Goal: Information Seeking & Learning: Learn about a topic

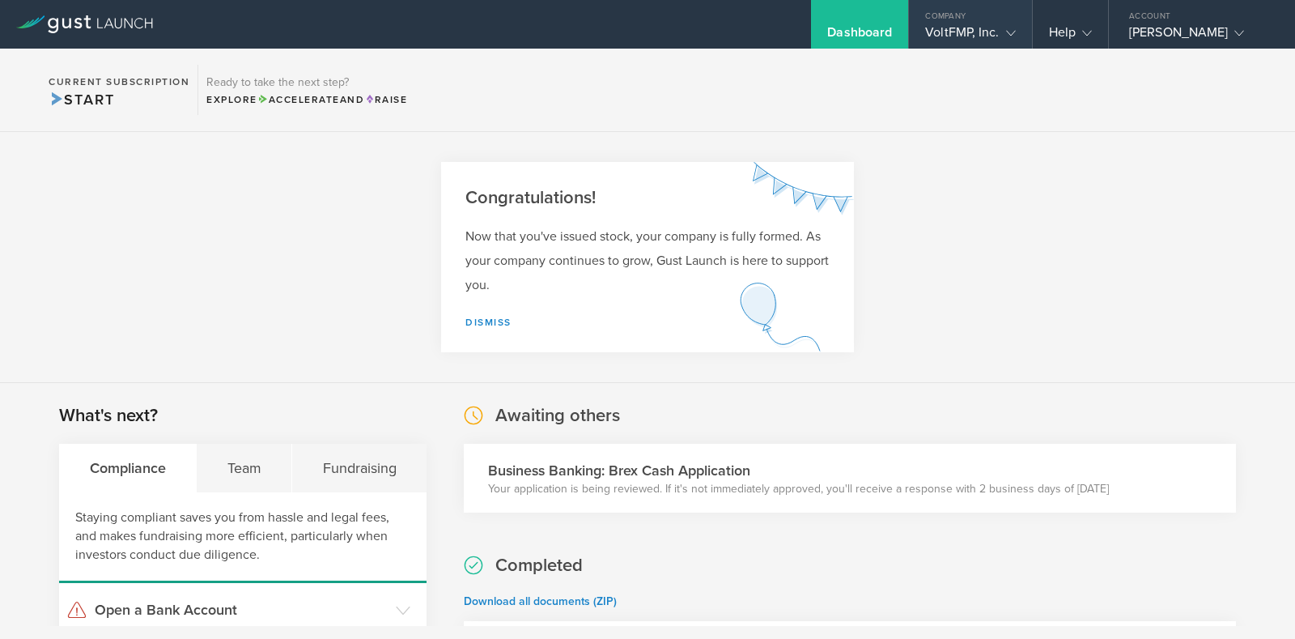
click at [962, 26] on div "VoltFMP, Inc." at bounding box center [970, 36] width 90 height 24
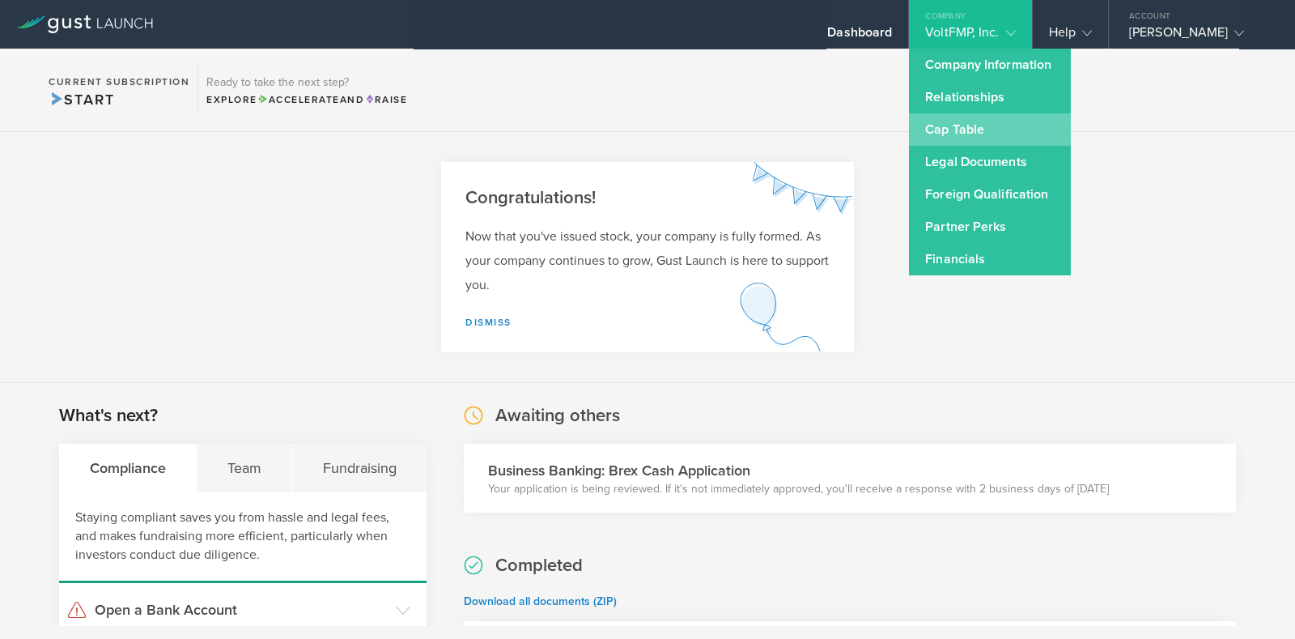
click at [966, 125] on link "Cap Table" at bounding box center [990, 129] width 162 height 32
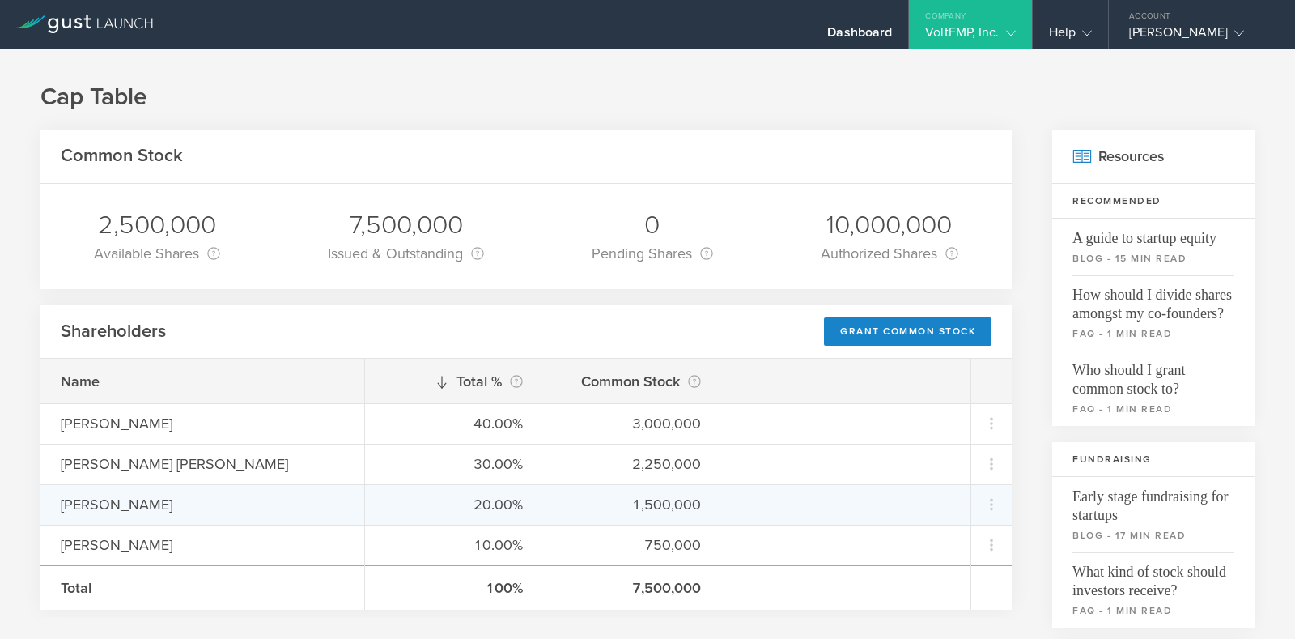
click at [117, 516] on div "[PERSON_NAME]" at bounding box center [202, 504] width 324 height 40
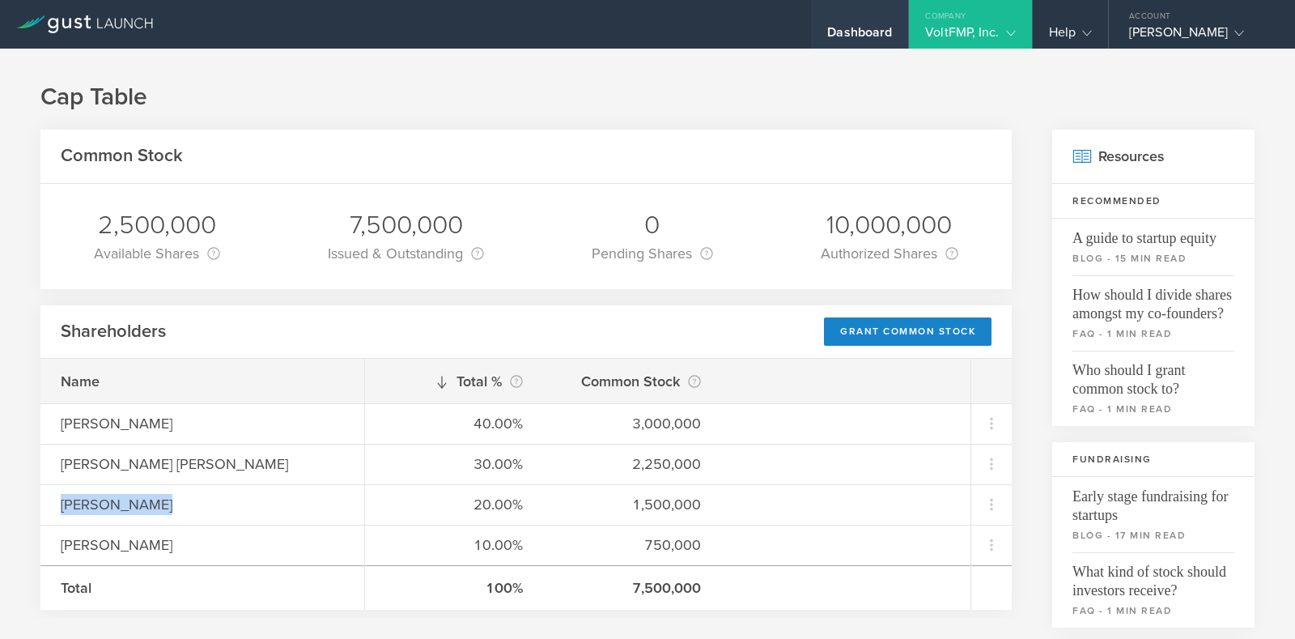
click at [852, 33] on div "Dashboard" at bounding box center [859, 36] width 65 height 24
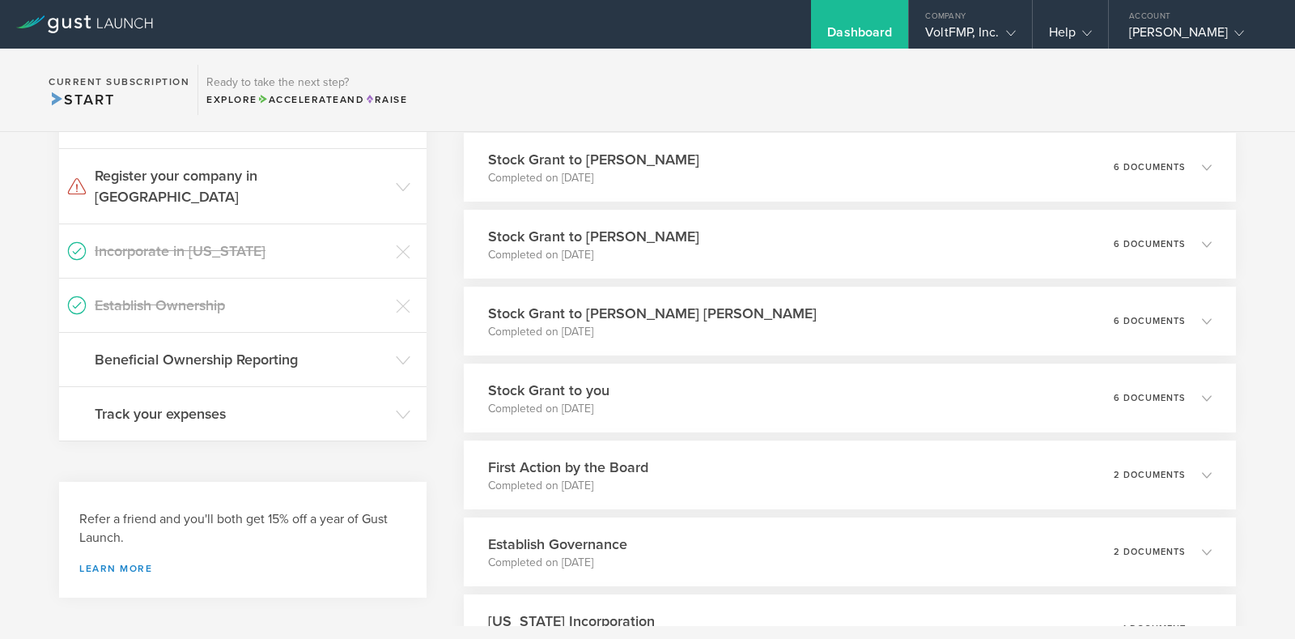
scroll to position [477, 0]
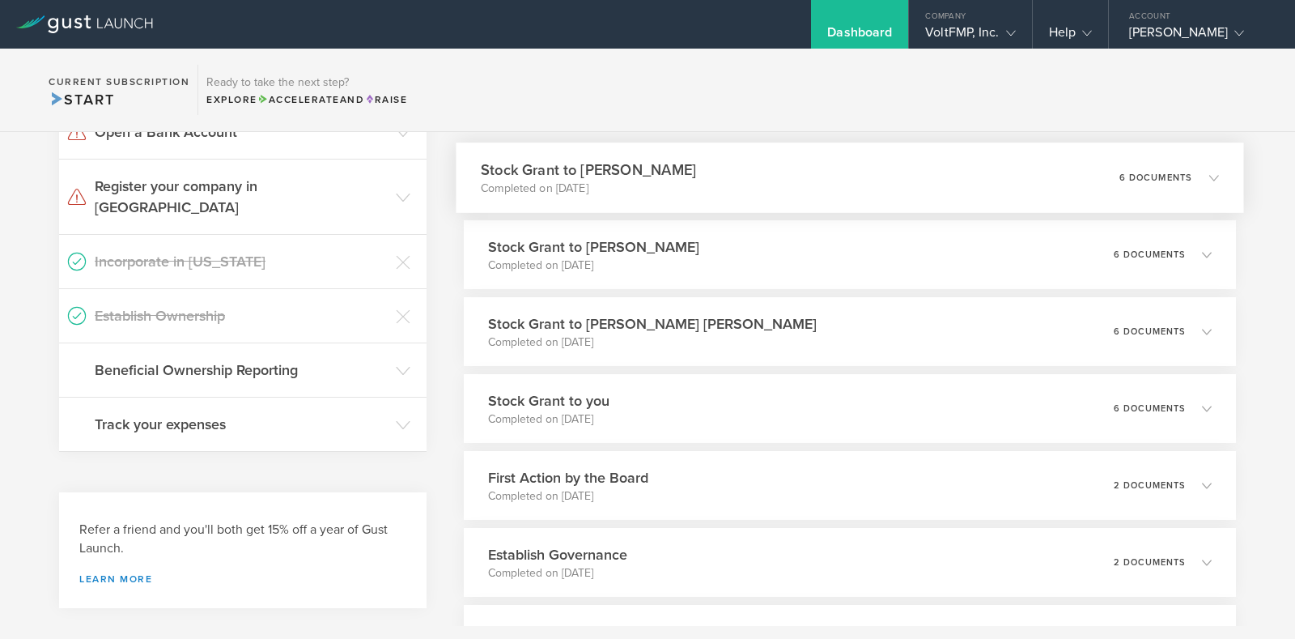
click at [1195, 186] on div "6 documents" at bounding box center [1169, 178] width 100 height 28
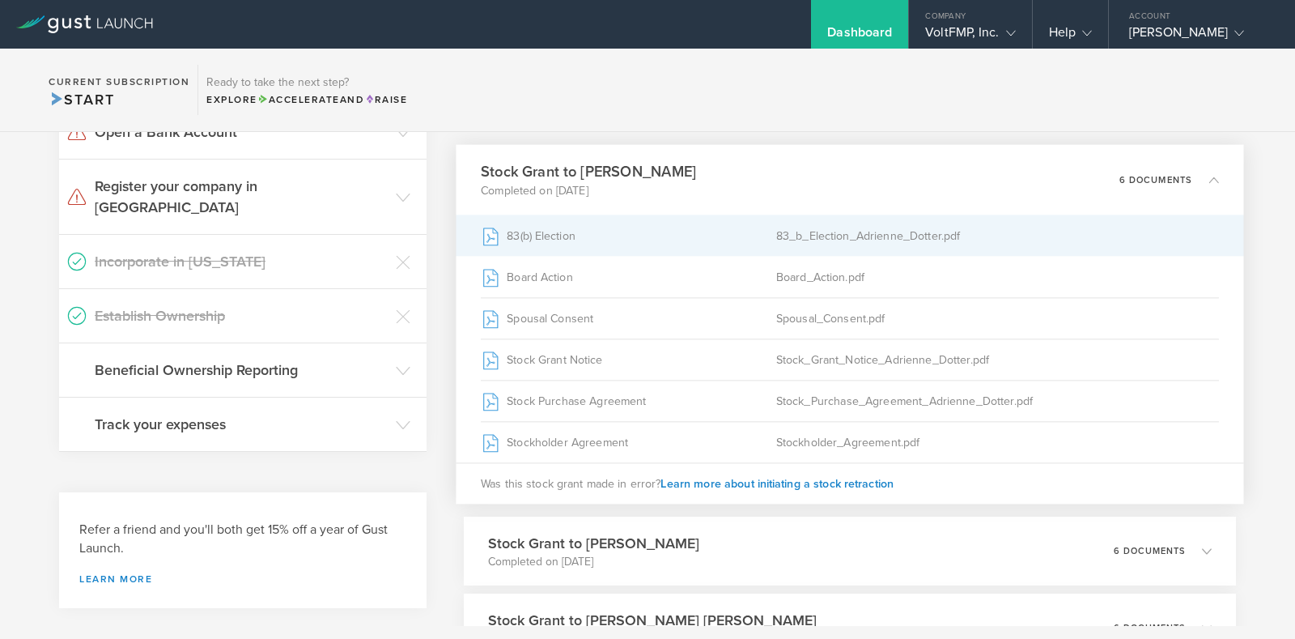
click at [903, 237] on div "83_b_Election_Adrienne_Dotter.pdf" at bounding box center [997, 235] width 443 height 40
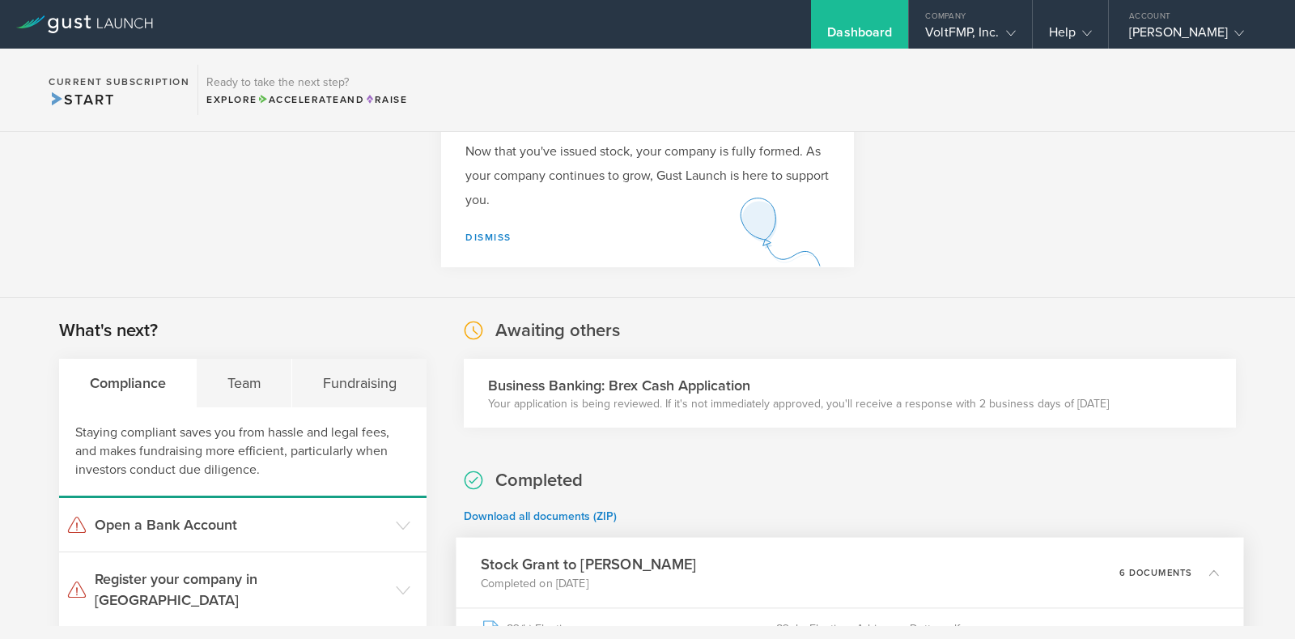
scroll to position [0, 0]
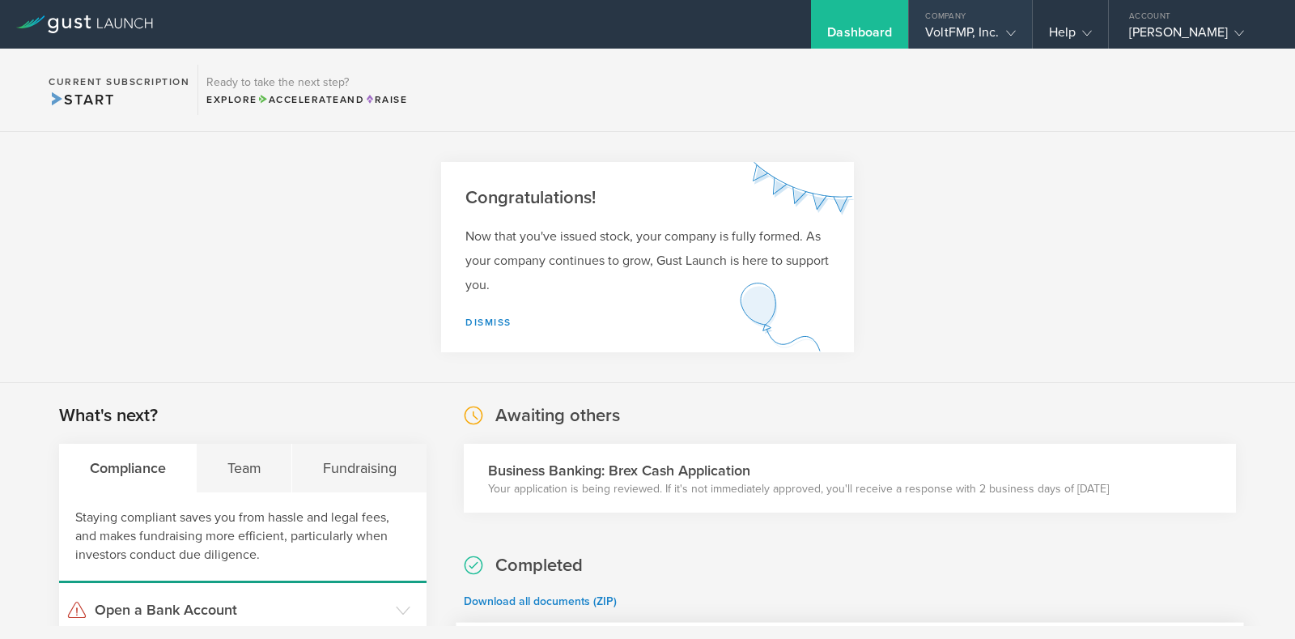
click at [961, 35] on div "VoltFMP, Inc." at bounding box center [970, 36] width 90 height 24
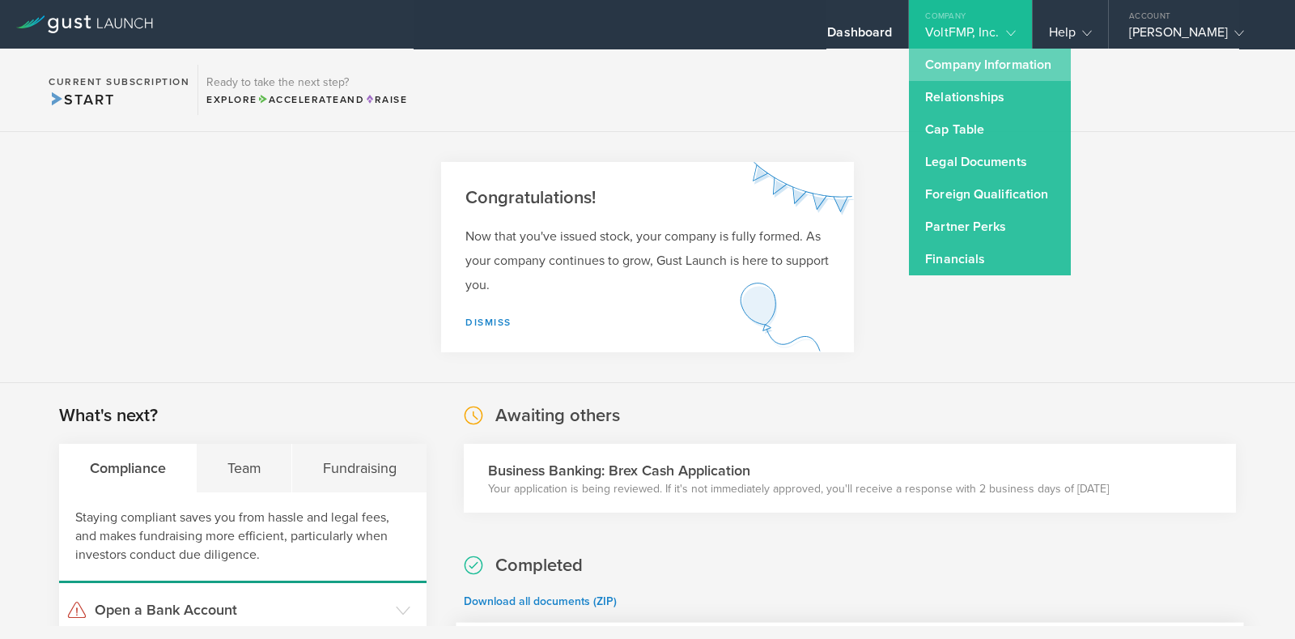
click at [968, 66] on link "Company Information" at bounding box center [990, 65] width 162 height 32
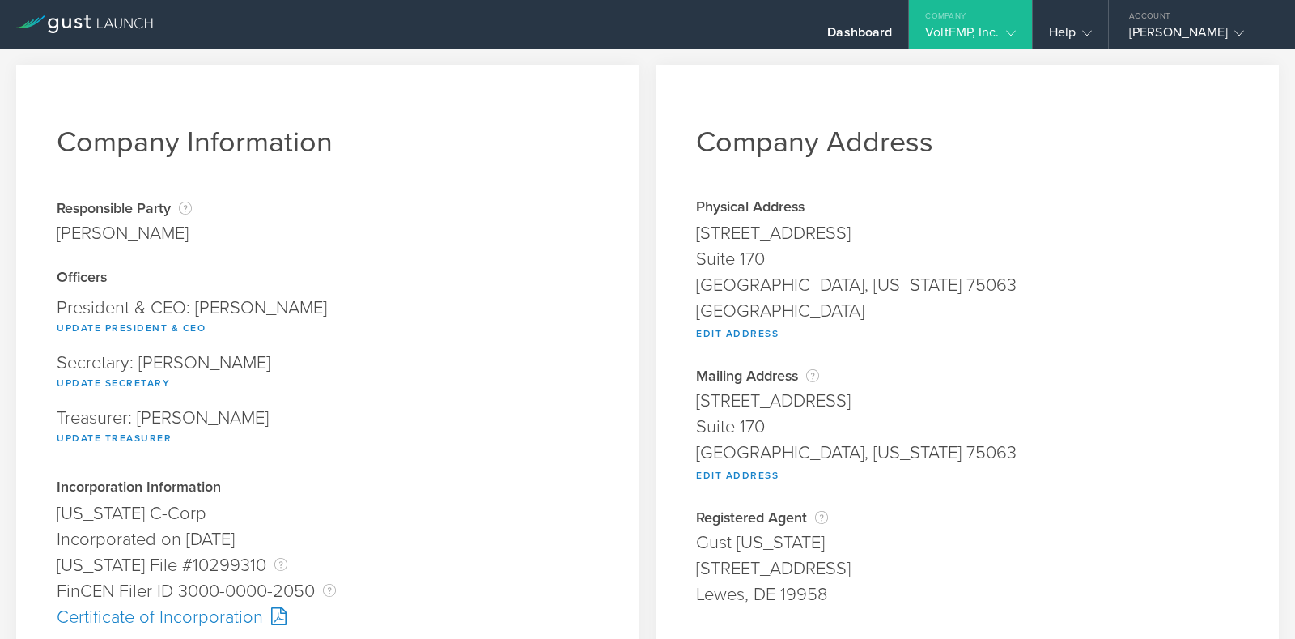
click at [967, 26] on div "VoltFMP, Inc." at bounding box center [970, 36] width 90 height 24
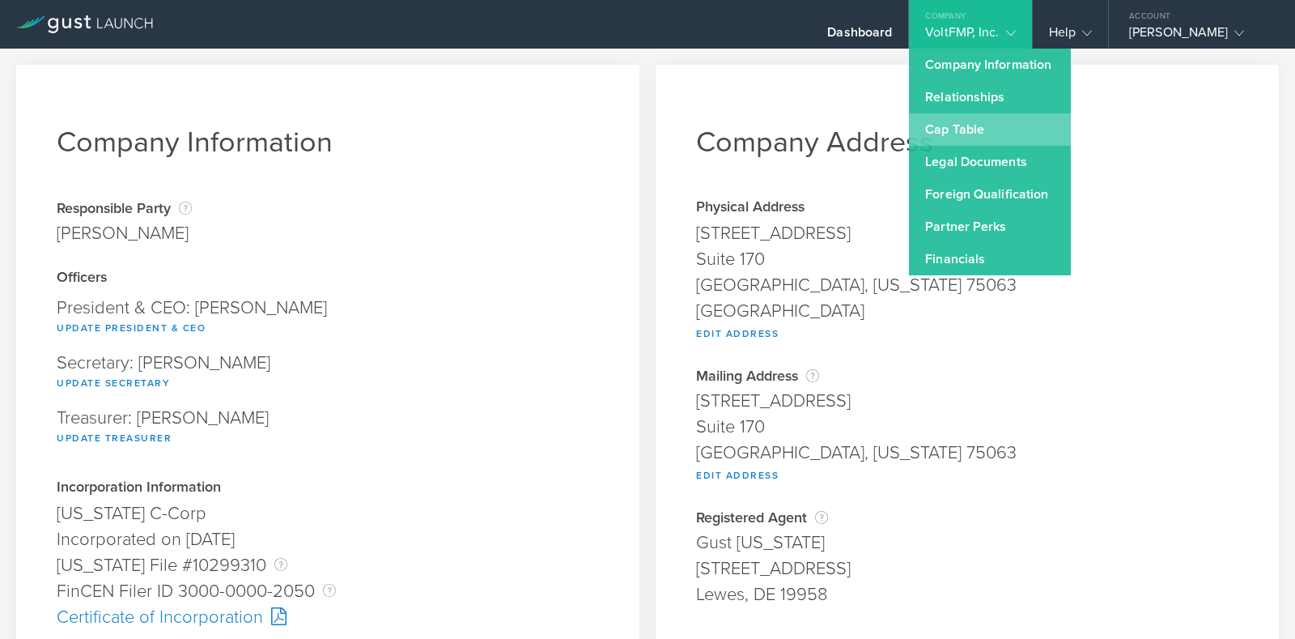
click at [957, 131] on link "Cap Table" at bounding box center [990, 129] width 162 height 32
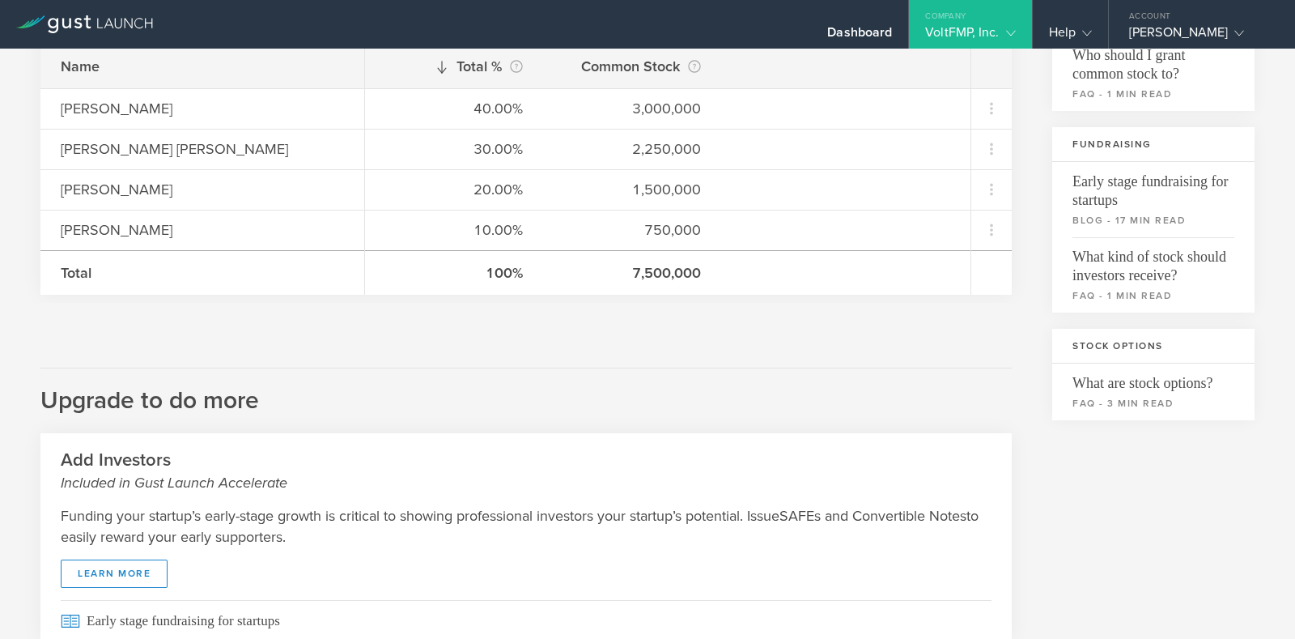
scroll to position [316, 0]
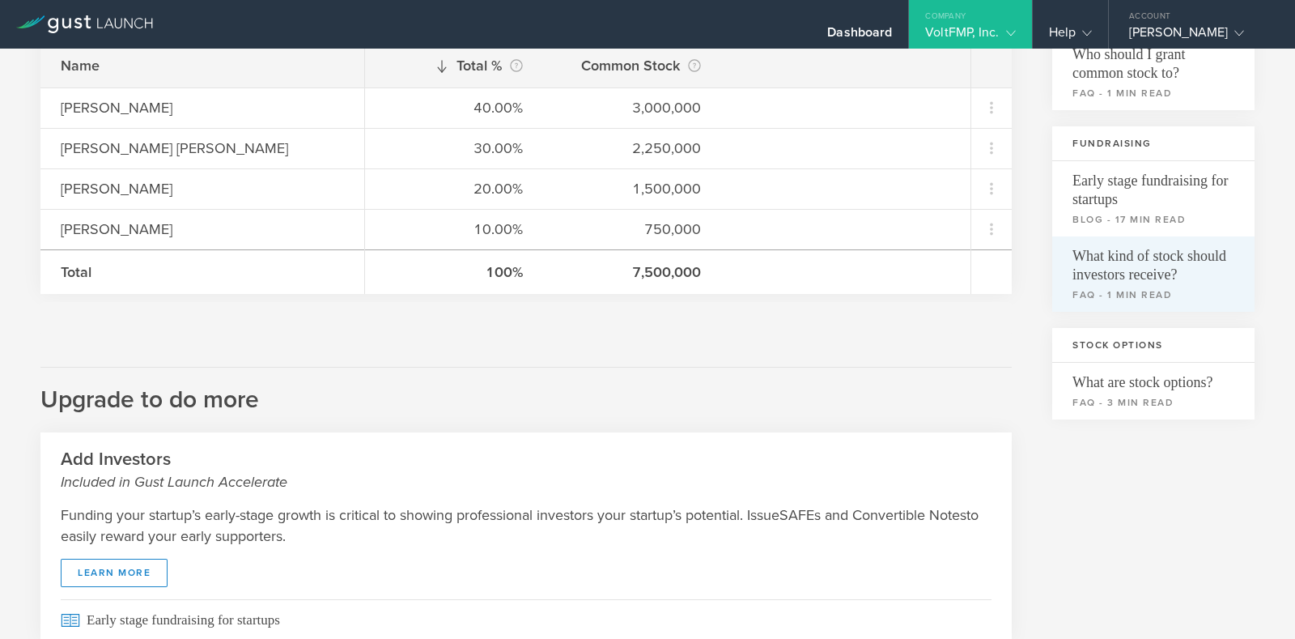
click at [1117, 277] on span "What kind of stock should investors receive?" at bounding box center [1153, 260] width 162 height 48
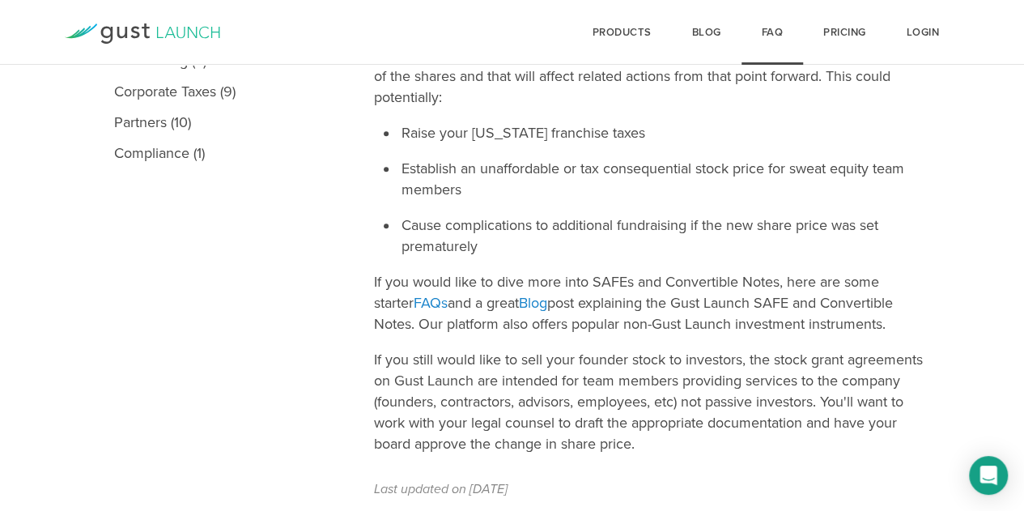
scroll to position [562, 0]
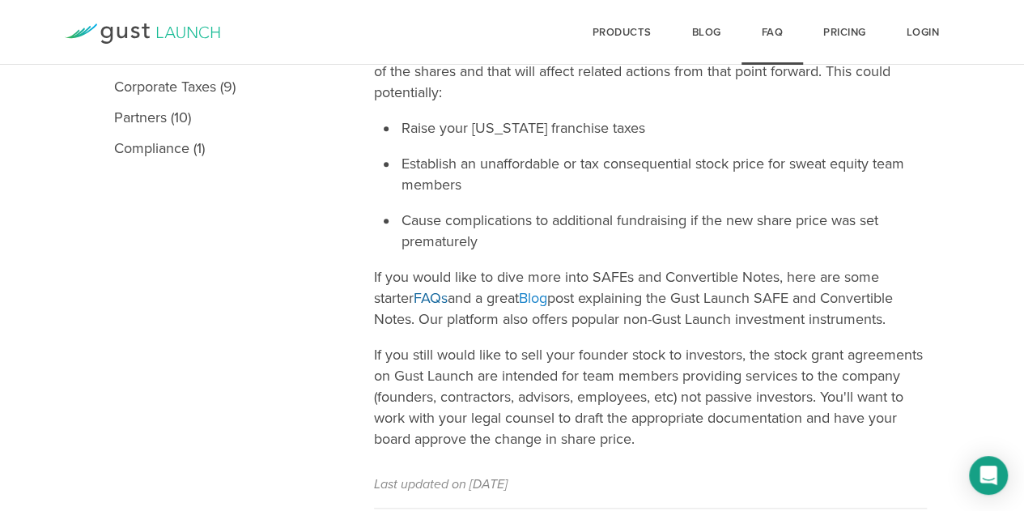
click at [414, 292] on link "FAQs" at bounding box center [431, 298] width 34 height 18
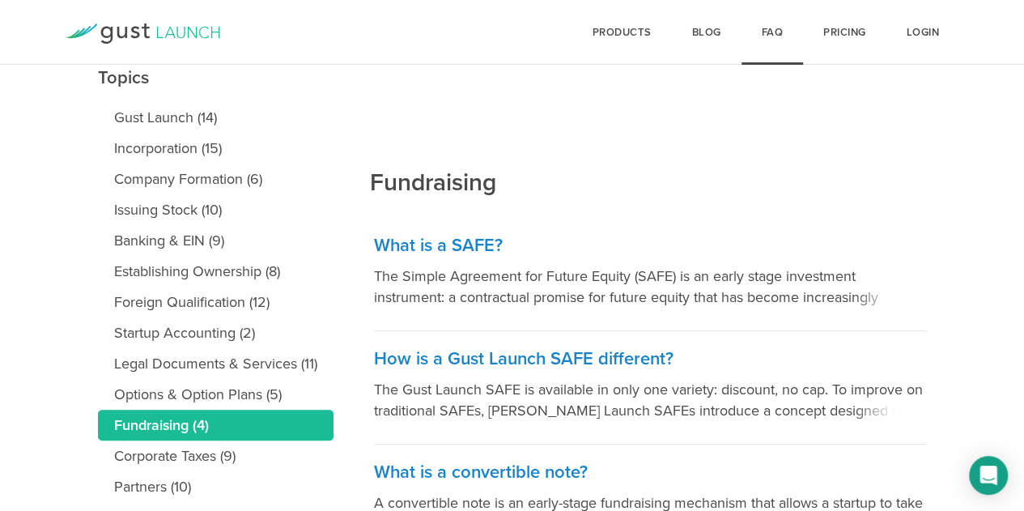
scroll to position [188, 0]
